Goal: Information Seeking & Learning: Check status

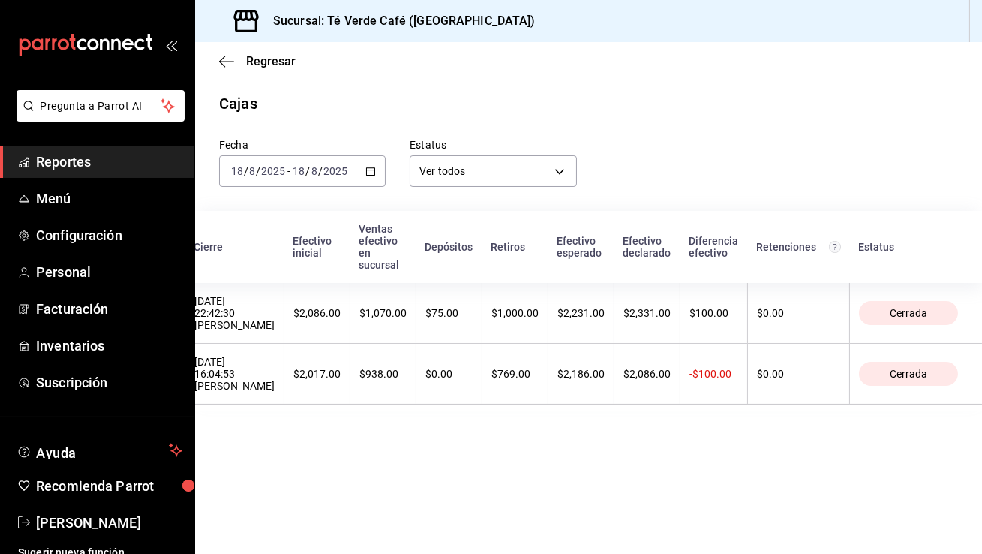
scroll to position [16962, 0]
click at [77, 166] on span "Reportes" at bounding box center [109, 162] width 146 height 20
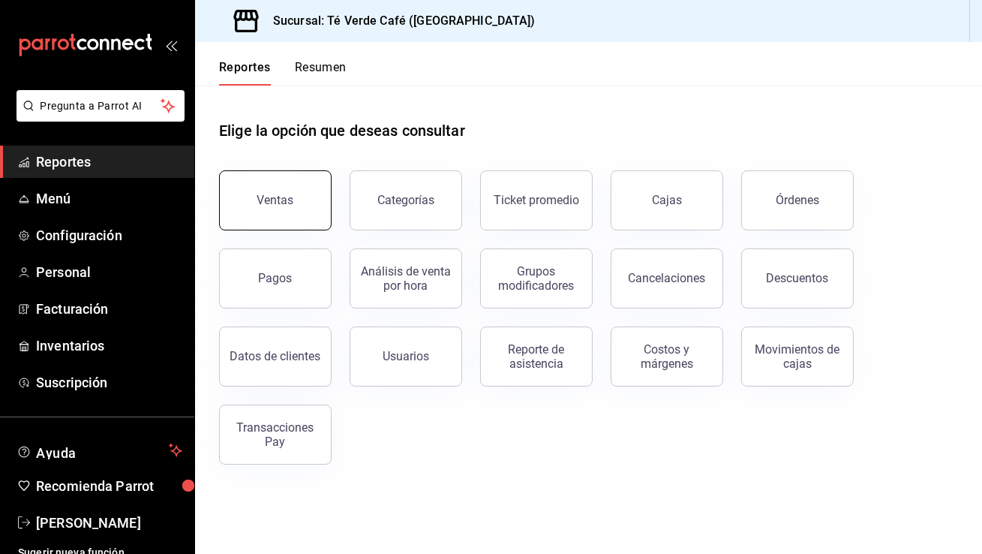
click at [302, 205] on button "Ventas" at bounding box center [275, 200] width 113 height 60
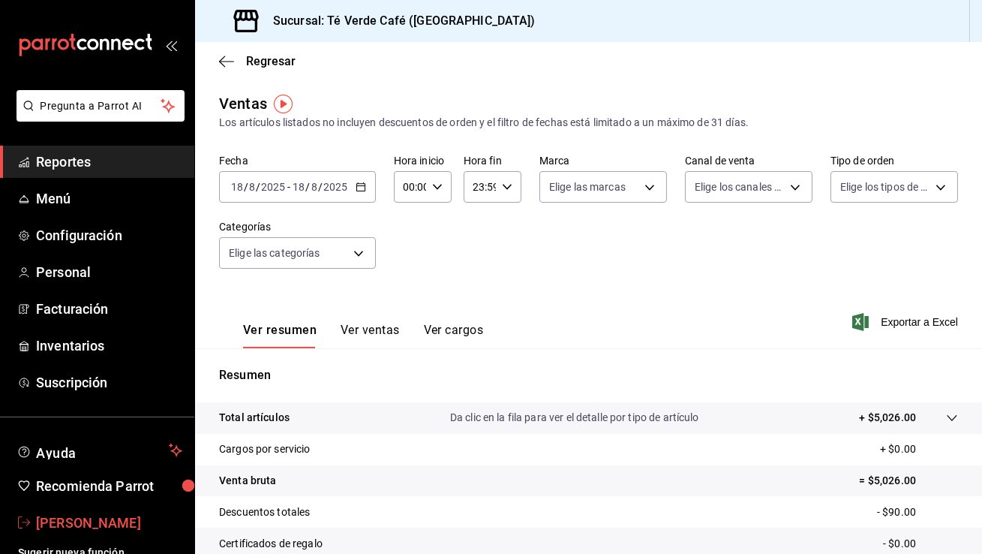
click at [98, 486] on span "[PERSON_NAME]" at bounding box center [109, 523] width 146 height 20
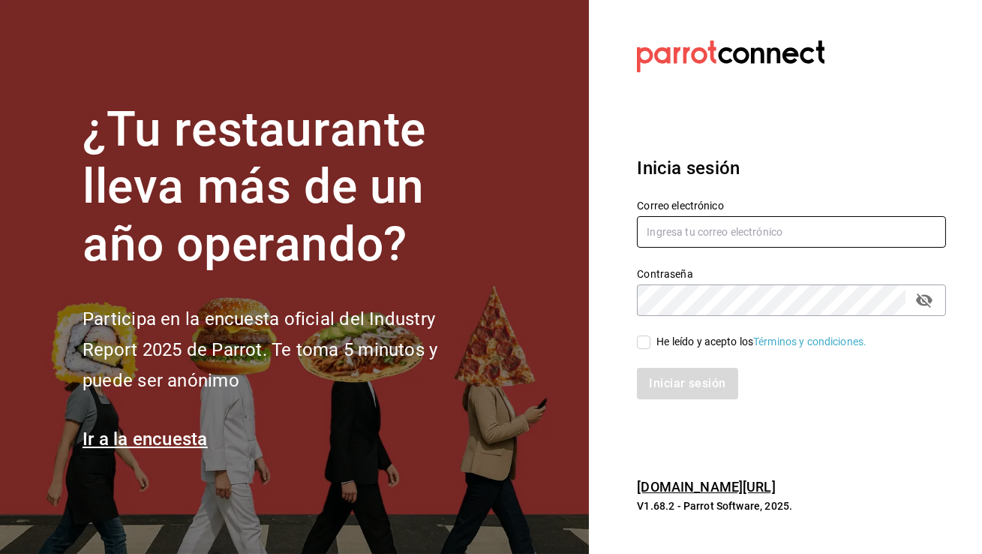
type input "[EMAIL_ADDRESS][DOMAIN_NAME]"
click at [643, 339] on input "He leído y acepto los Términos y condiciones." at bounding box center [644, 342] width 14 height 14
checkbox input "true"
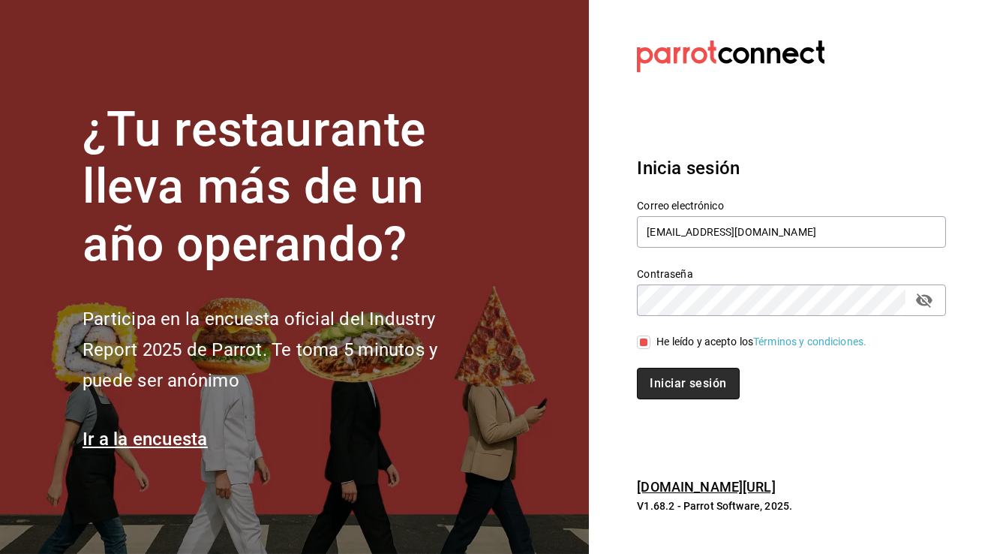
click at [691, 383] on button "Iniciar sesión" at bounding box center [688, 384] width 102 height 32
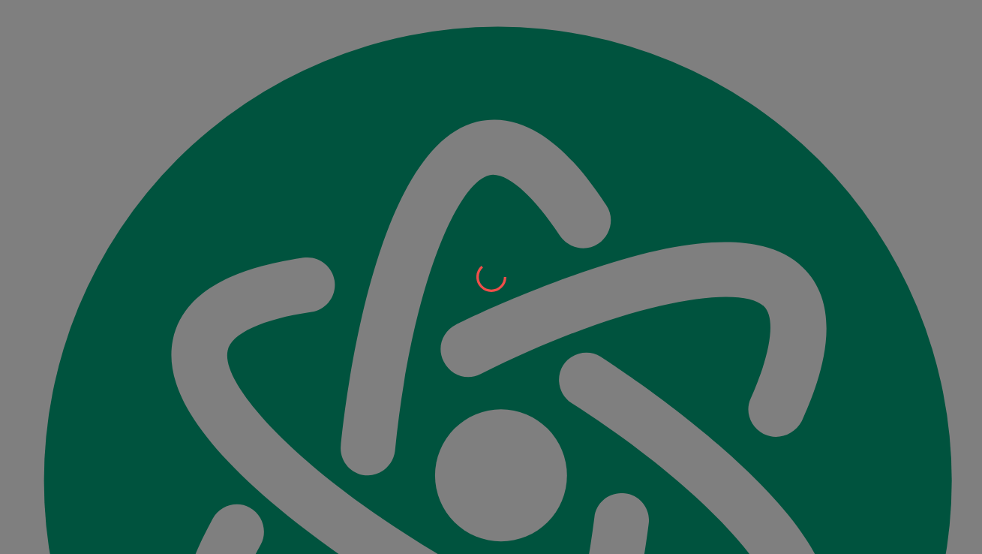
scroll to position [16962, 0]
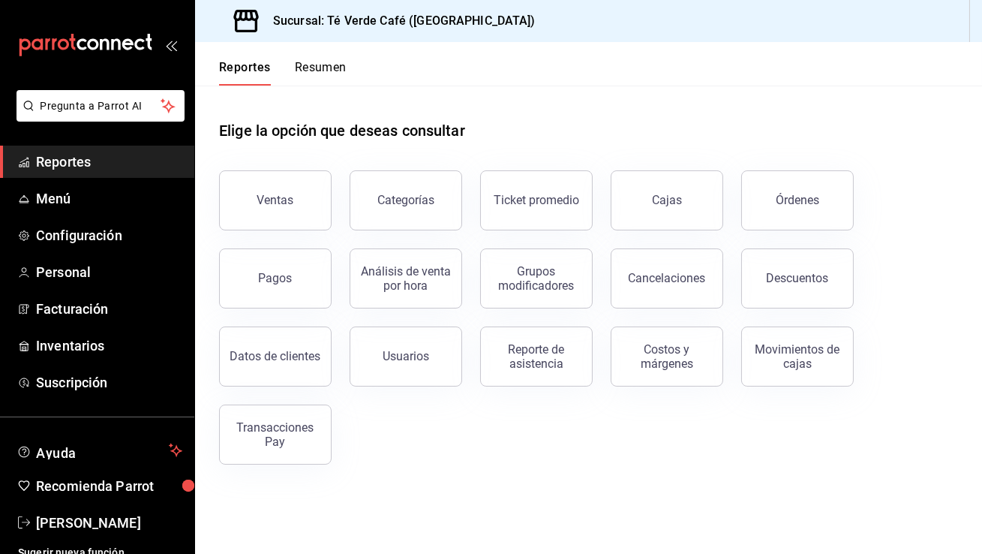
click at [317, 68] on button "Resumen" at bounding box center [321, 73] width 52 height 26
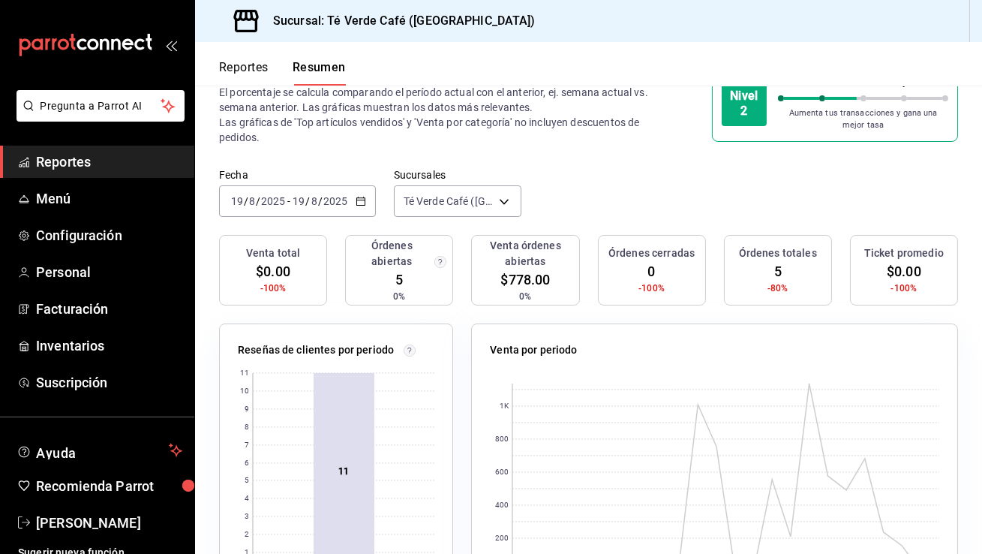
scroll to position [7, 0]
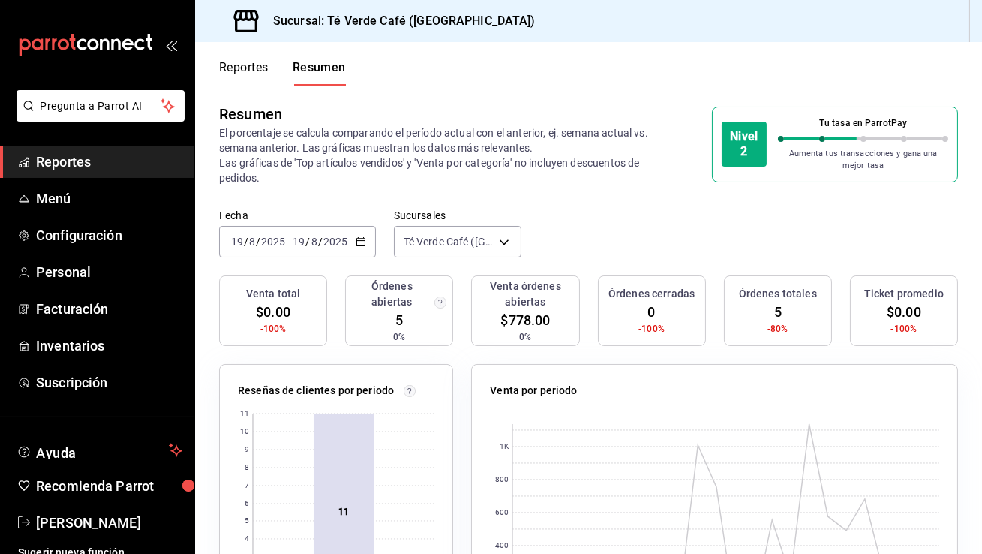
click at [255, 67] on button "Reportes" at bounding box center [244, 73] width 50 height 26
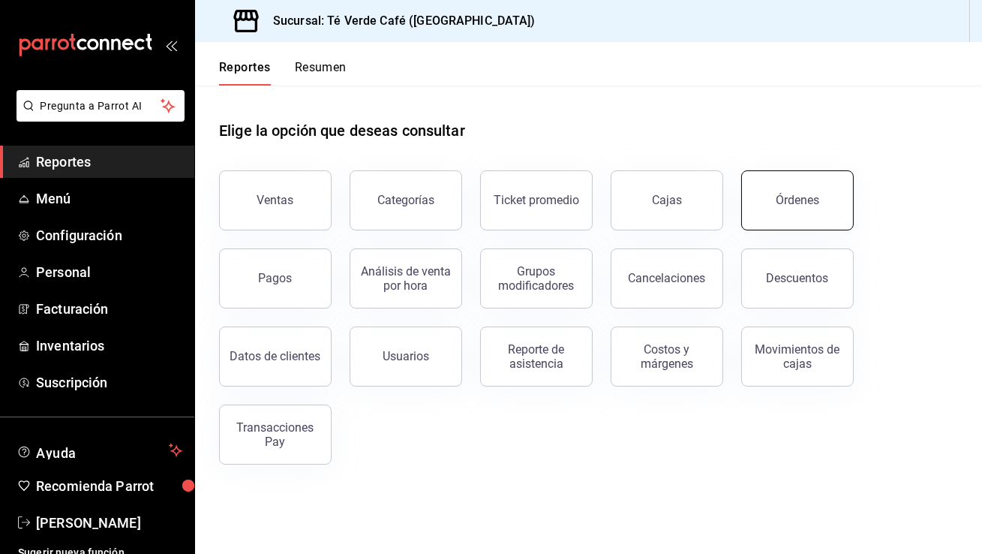
click at [787, 209] on button "Órdenes" at bounding box center [797, 200] width 113 height 60
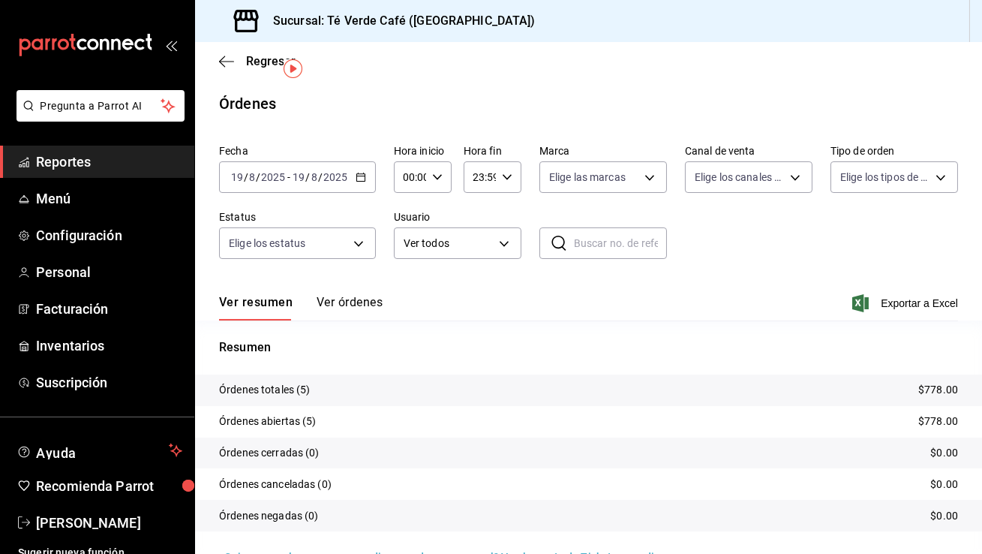
scroll to position [35, 0]
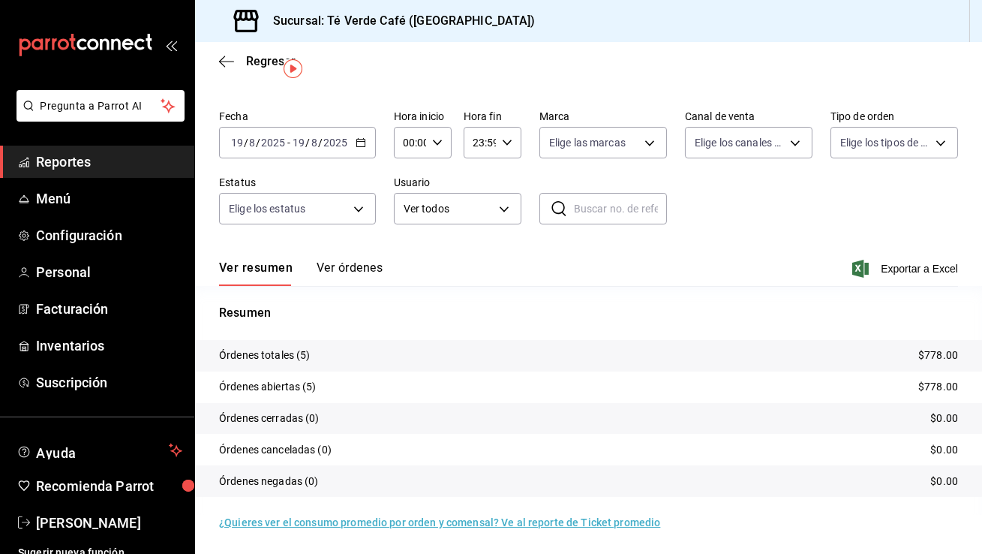
click at [338, 269] on button "Ver órdenes" at bounding box center [350, 273] width 66 height 26
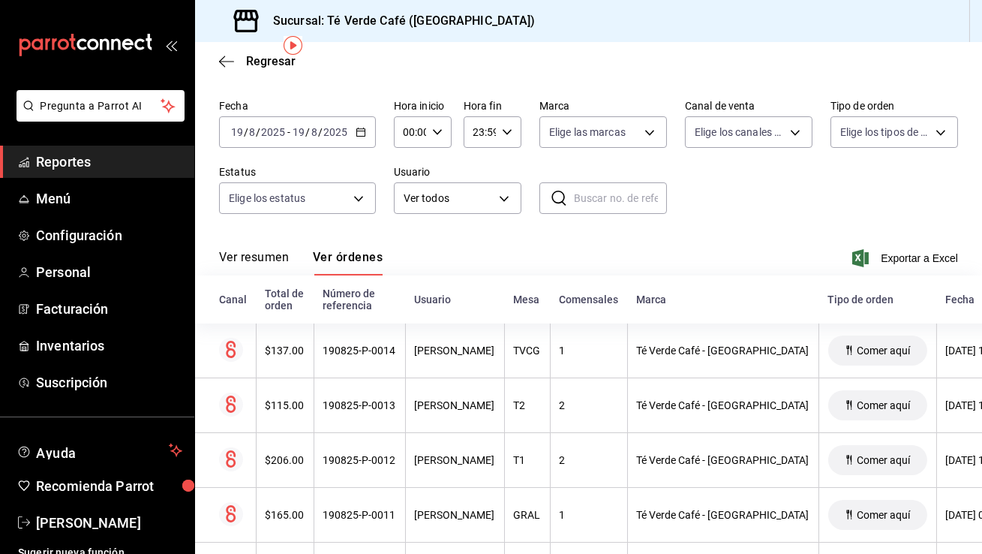
scroll to position [36, 0]
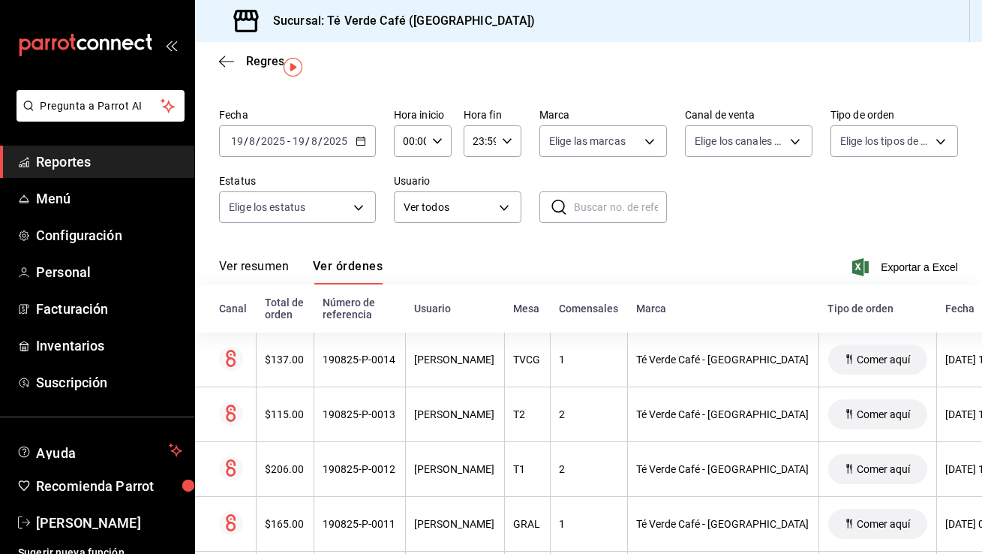
click at [361, 143] on icon "button" at bounding box center [361, 141] width 11 height 11
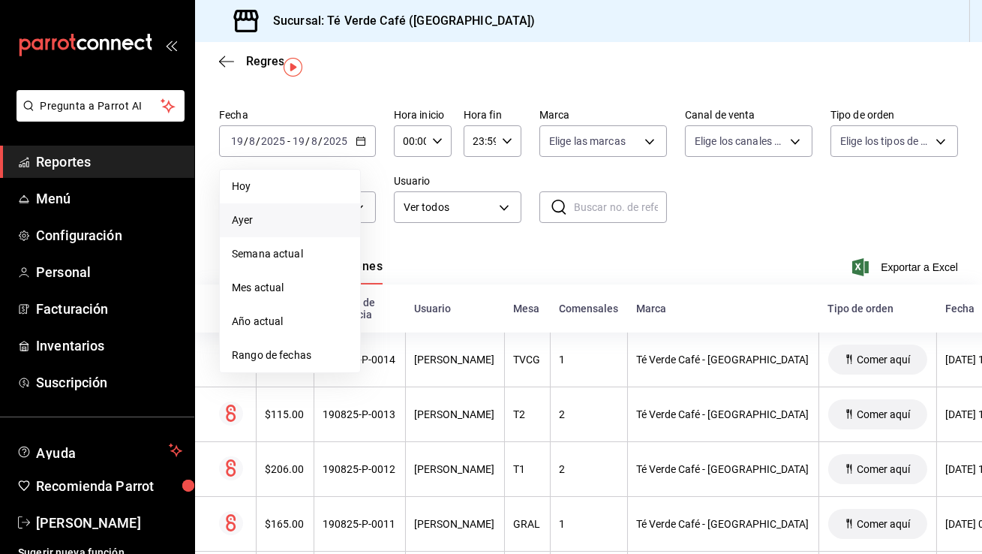
click at [293, 218] on span "Ayer" at bounding box center [290, 220] width 116 height 16
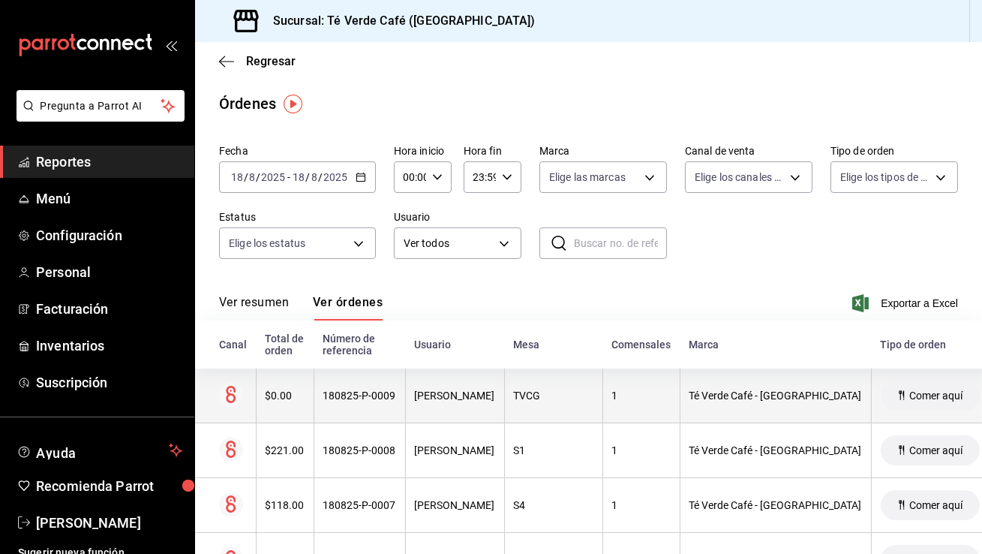
click at [333, 389] on th "180825-P-0009" at bounding box center [360, 395] width 92 height 55
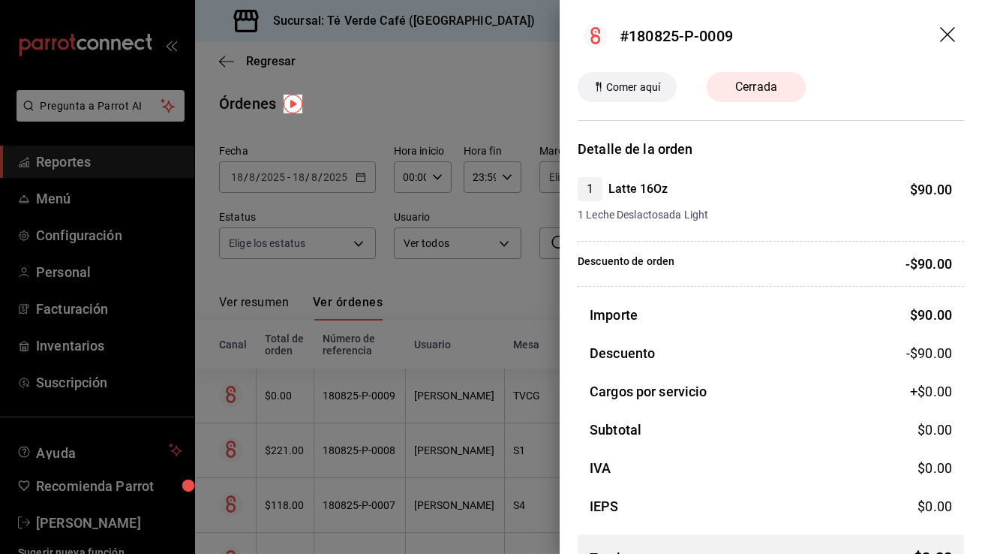
click at [952, 38] on icon "drag" at bounding box center [947, 34] width 15 height 15
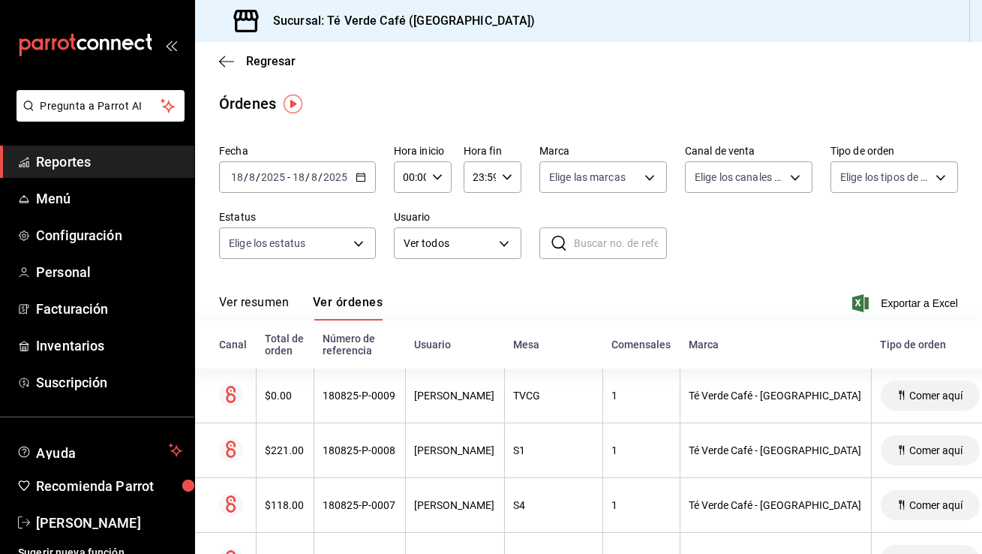
click at [358, 179] on icon "button" at bounding box center [361, 177] width 11 height 11
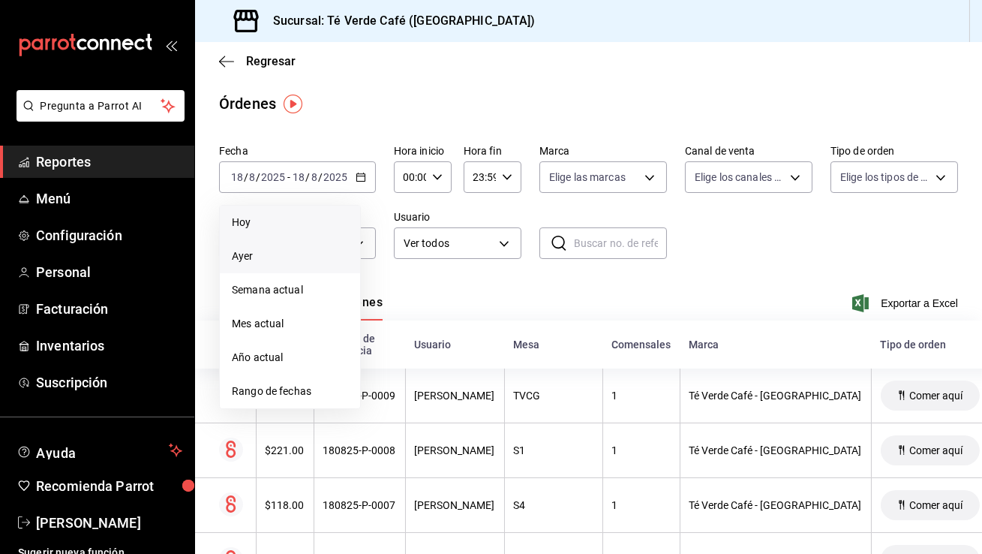
click at [293, 232] on li "Hoy" at bounding box center [290, 223] width 140 height 34
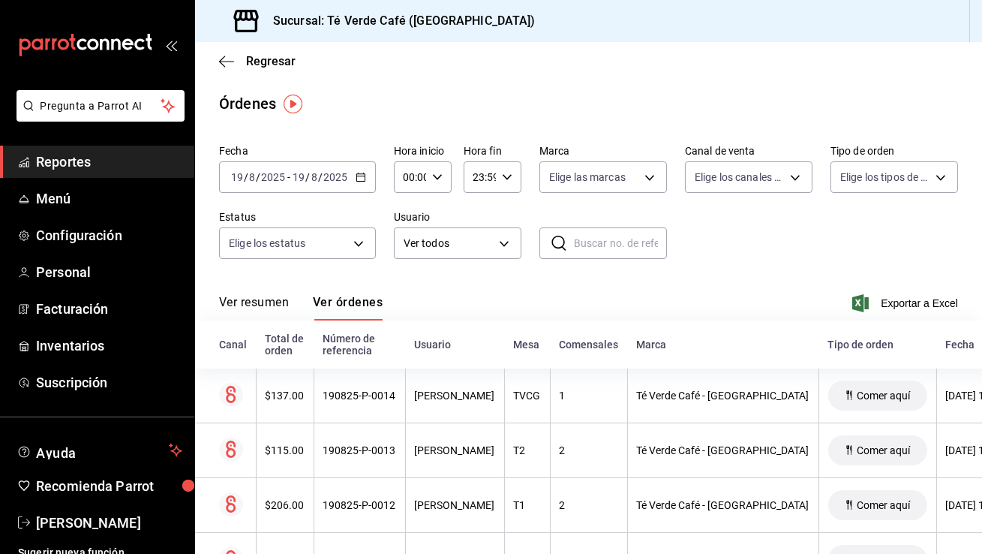
scroll to position [119, 0]
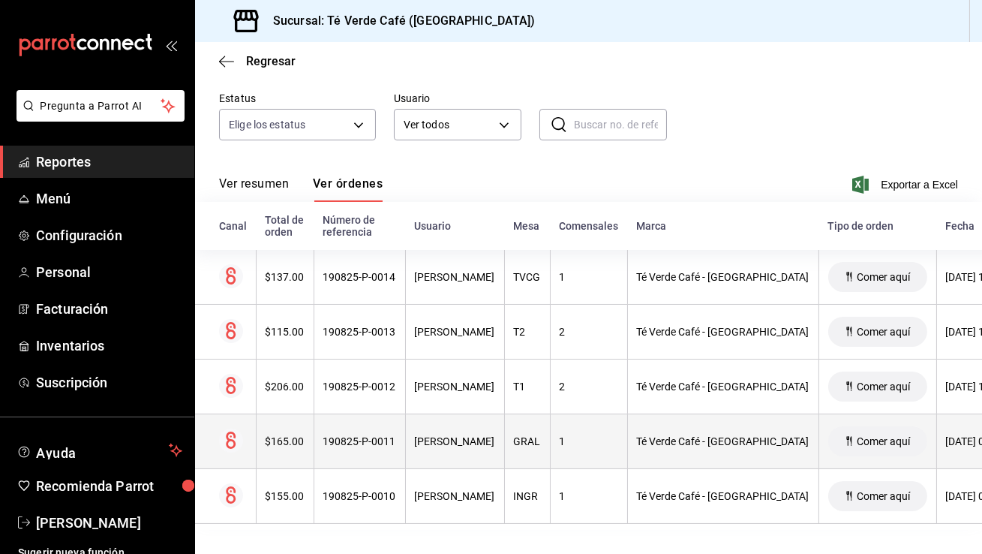
click at [363, 445] on div "190825-P-0011" at bounding box center [359, 441] width 73 height 12
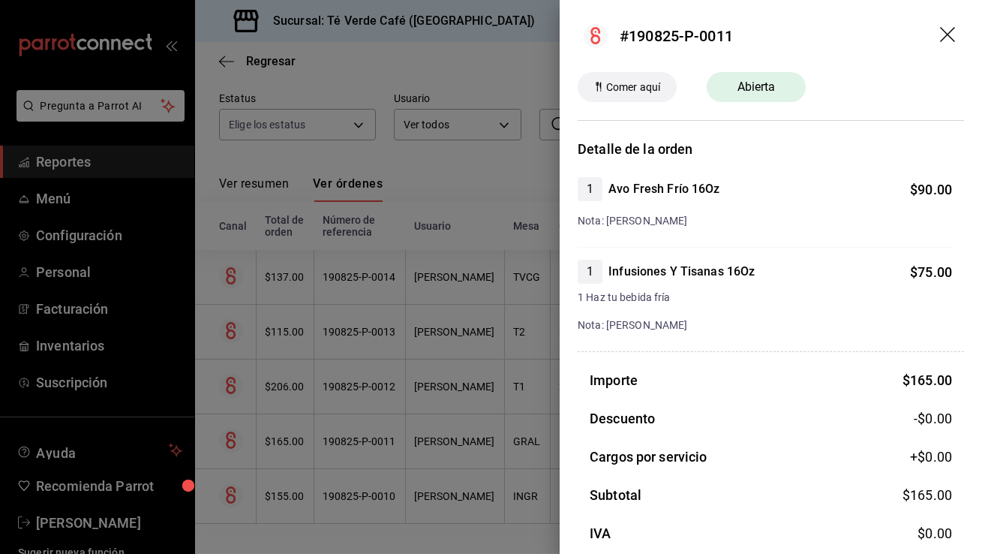
click at [951, 36] on icon "drag" at bounding box center [949, 36] width 18 height 18
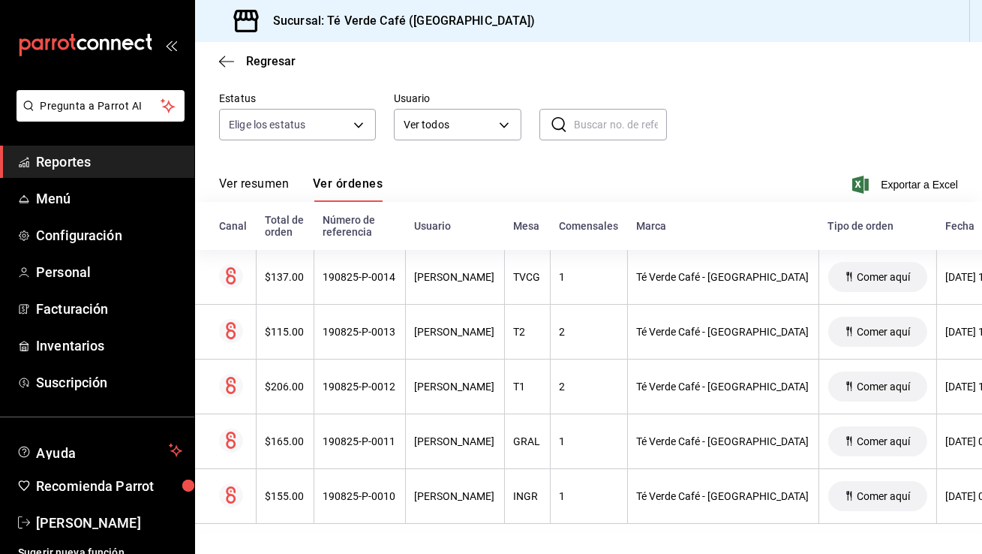
click at [84, 163] on span "Reportes" at bounding box center [109, 162] width 146 height 20
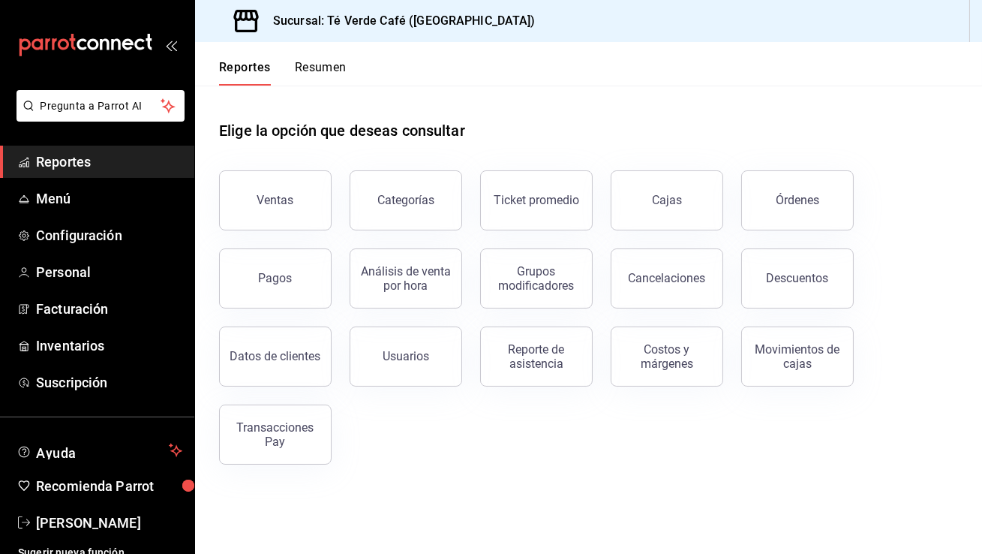
click at [0, 146] on link "Reportes" at bounding box center [97, 162] width 194 height 32
